Goal: Task Accomplishment & Management: Complete application form

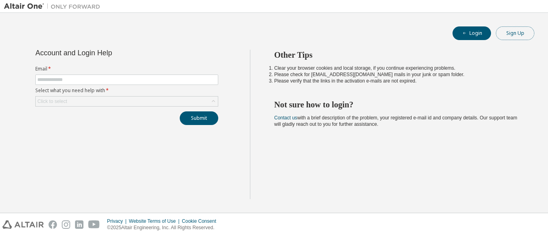
click at [517, 29] on button "Sign Up" at bounding box center [515, 33] width 39 height 14
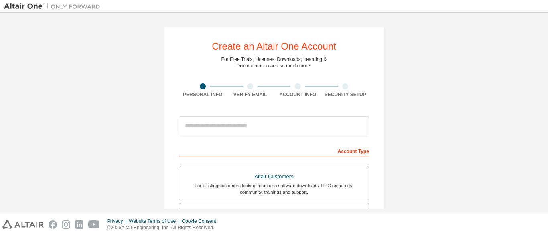
click at [347, 151] on div "Account Type" at bounding box center [274, 151] width 190 height 13
click at [367, 151] on div "Create an Altair One Account For Free Trials, Licenses, Downloads, Learning & D…" at bounding box center [274, 229] width 221 height 406
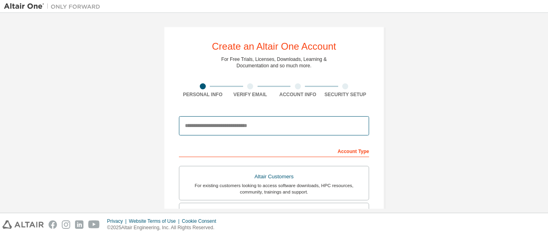
click at [307, 128] on input "email" at bounding box center [274, 125] width 190 height 19
type input "**********"
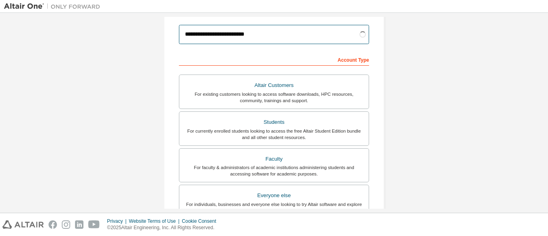
scroll to position [122, 0]
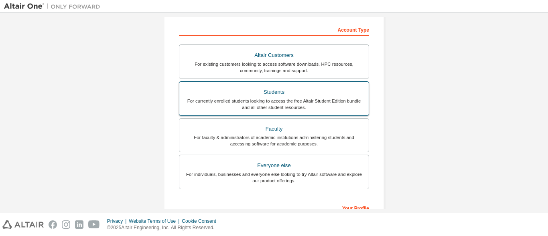
click at [331, 96] on div "Students" at bounding box center [274, 92] width 180 height 11
